Goal: Task Accomplishment & Management: Manage account settings

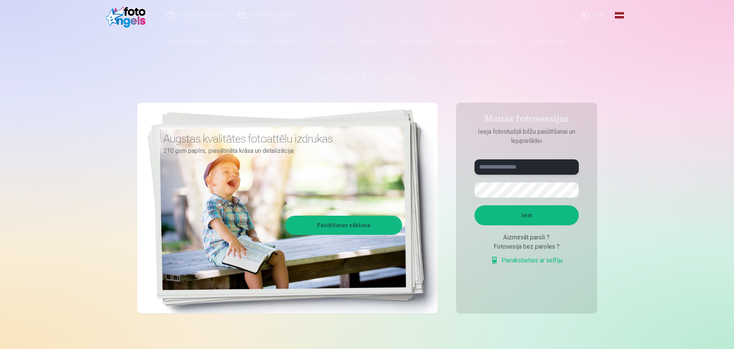
click at [519, 173] on input "text" at bounding box center [527, 166] width 104 height 15
type input "**********"
click at [497, 212] on button "Ieiet" at bounding box center [527, 215] width 104 height 20
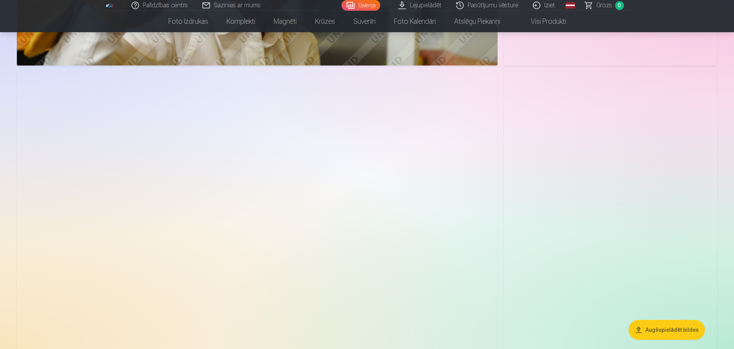
scroll to position [1955, 0]
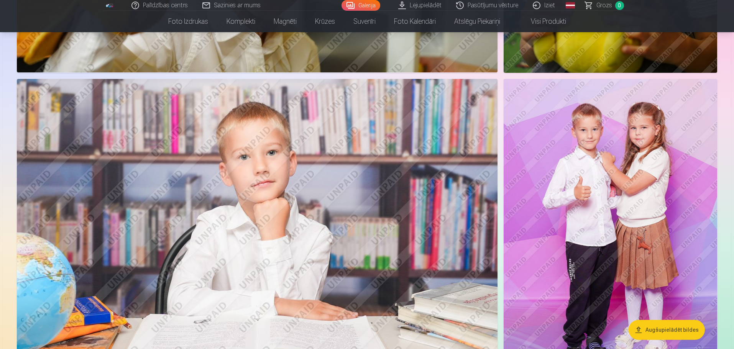
click at [587, 136] on img at bounding box center [611, 239] width 214 height 320
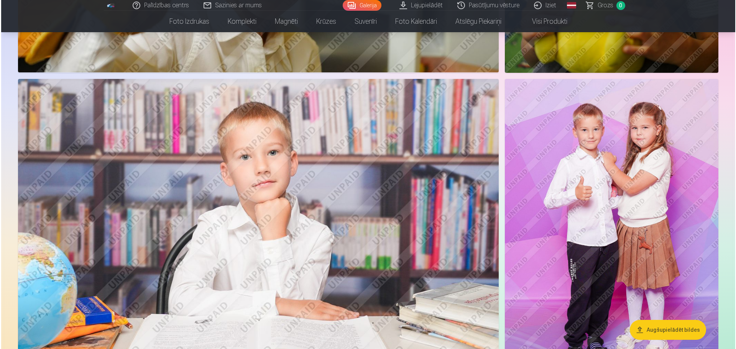
scroll to position [1959, 0]
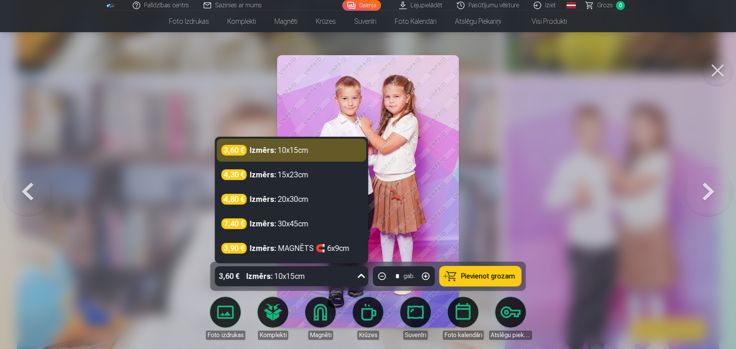
click at [363, 273] on icon at bounding box center [361, 276] width 12 height 12
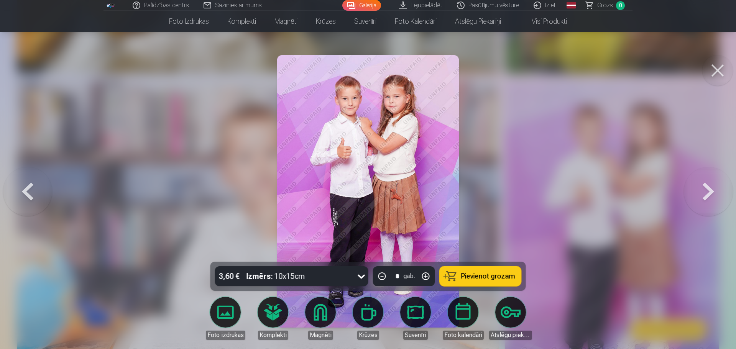
click at [724, 72] on button at bounding box center [717, 70] width 31 height 31
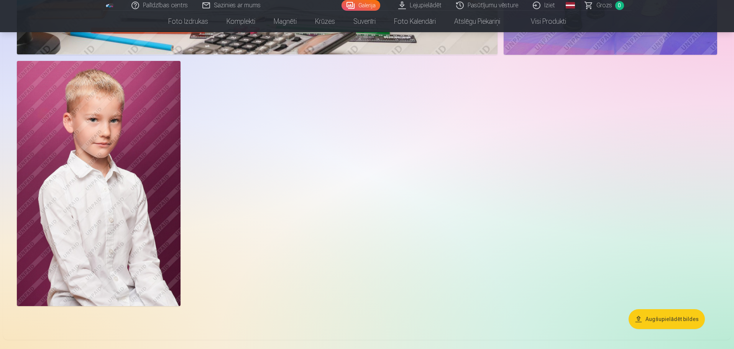
scroll to position [2300, 0]
